Goal: Navigation & Orientation: Find specific page/section

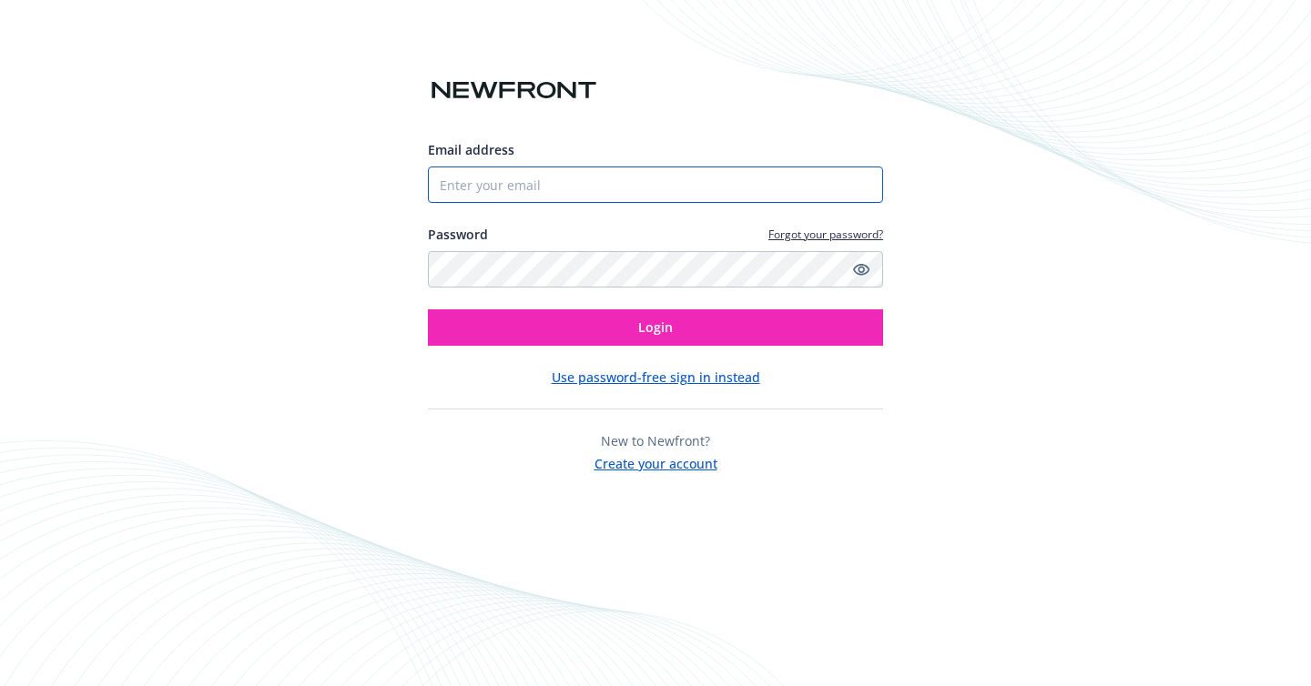
click at [669, 193] on input "Email address" at bounding box center [655, 185] width 455 height 36
type input "[EMAIL_ADDRESS][DOMAIN_NAME]"
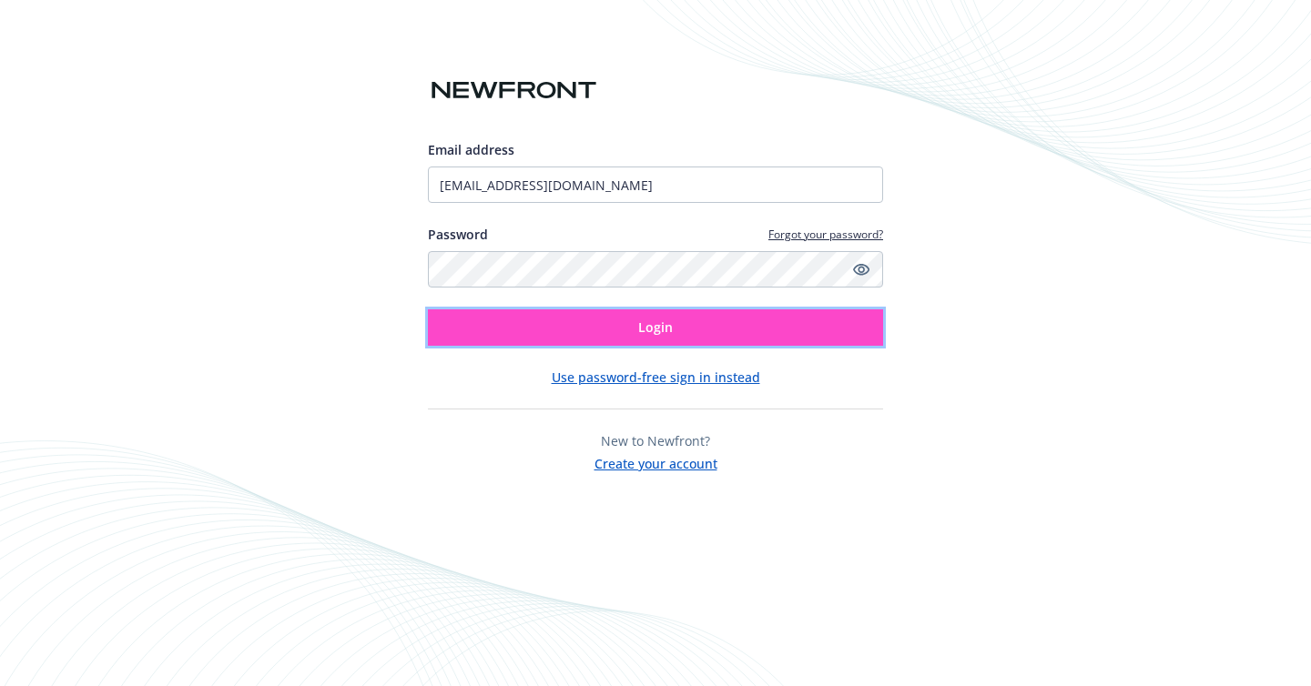
click at [661, 329] on span "Login" at bounding box center [655, 327] width 35 height 17
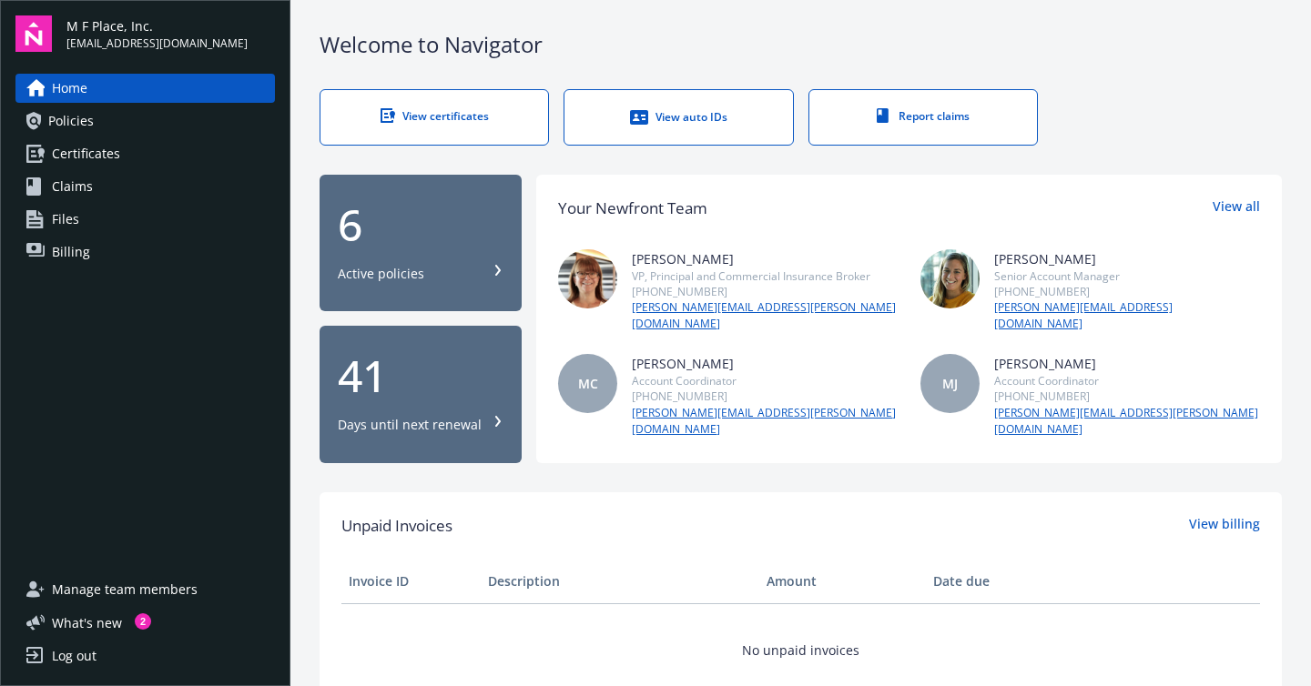
click at [100, 154] on span "Certificates" at bounding box center [86, 153] width 68 height 29
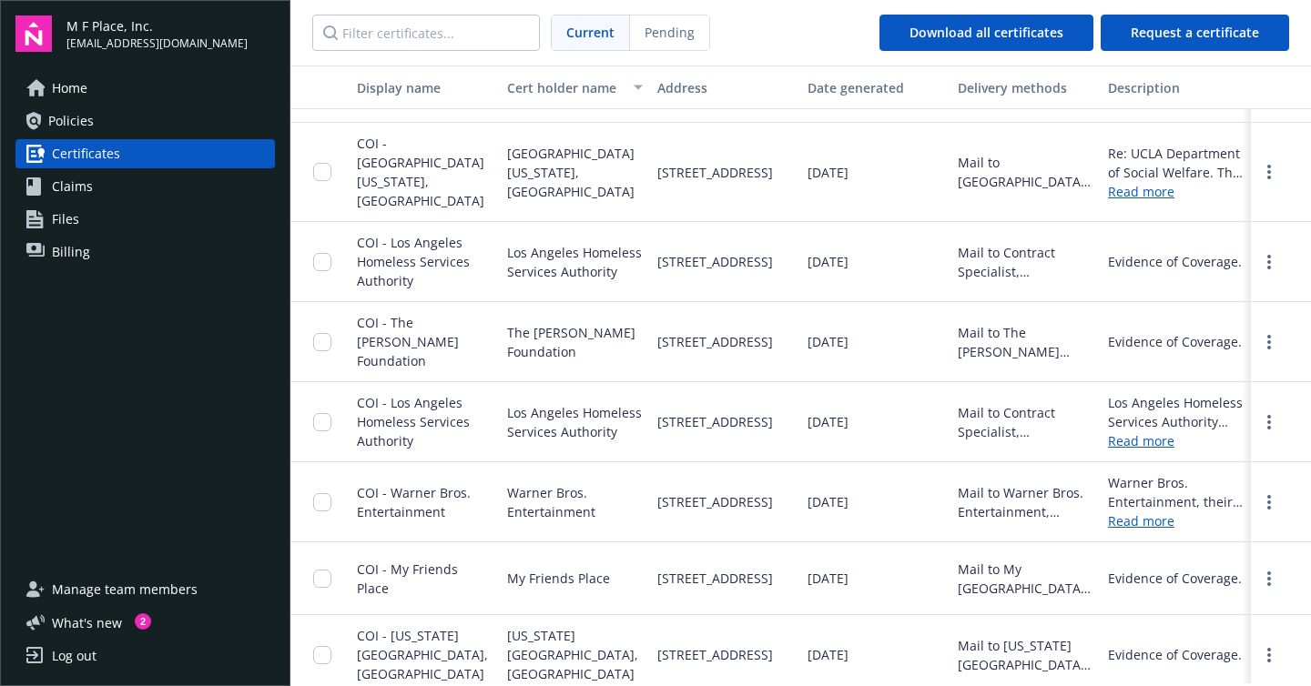
scroll to position [503, 0]
